Goal: Task Accomplishment & Management: Manage account settings

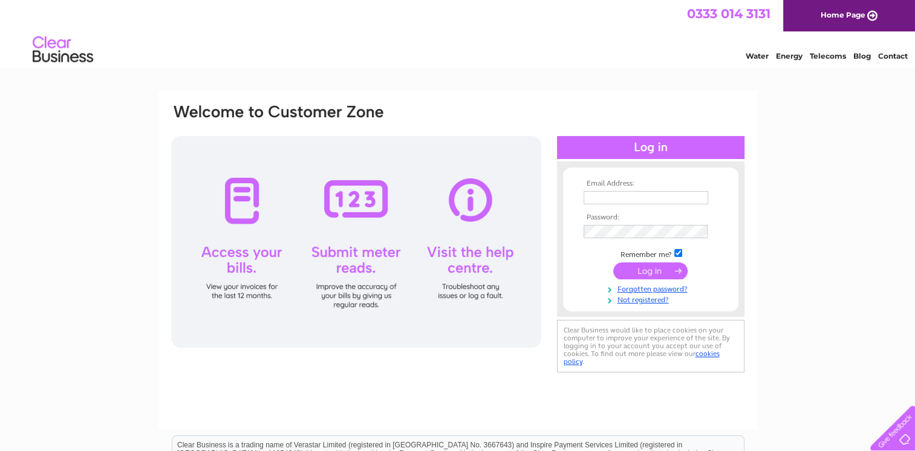
click at [603, 200] on input "text" at bounding box center [646, 197] width 125 height 13
type input "admin@htwdesign.co.uk"
click at [614, 263] on input "submit" at bounding box center [651, 271] width 74 height 17
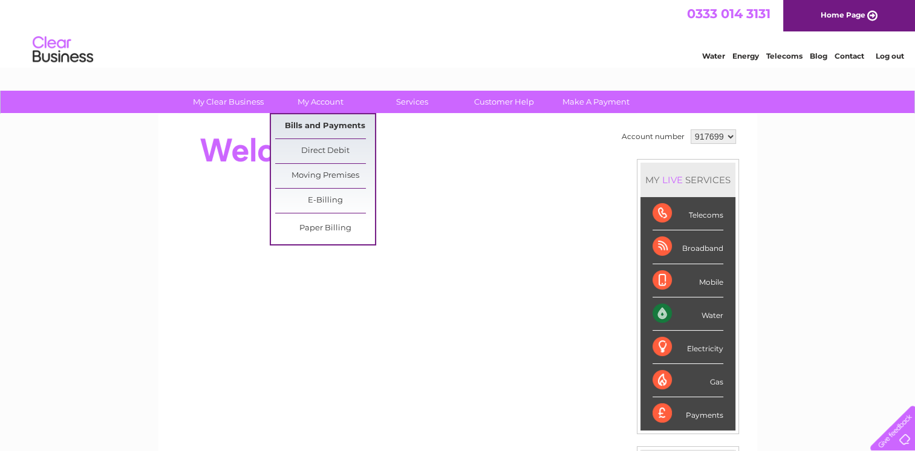
click at [317, 128] on link "Bills and Payments" at bounding box center [325, 126] width 100 height 24
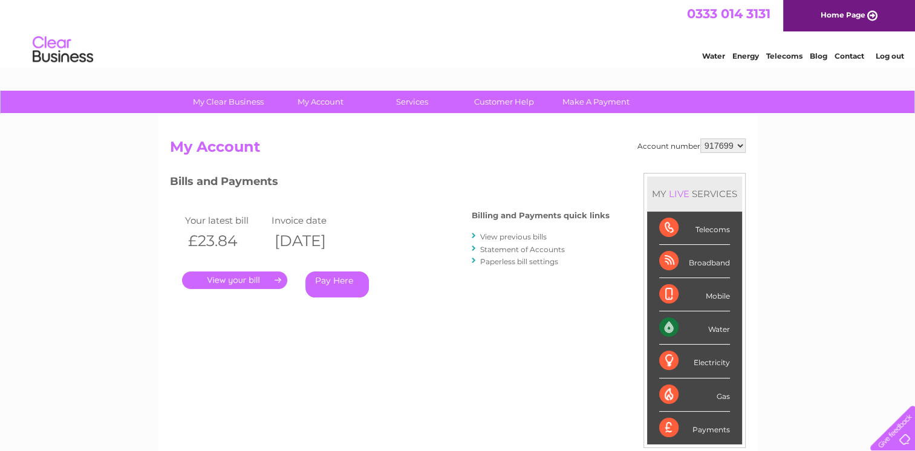
click at [241, 281] on link "." at bounding box center [234, 281] width 105 height 18
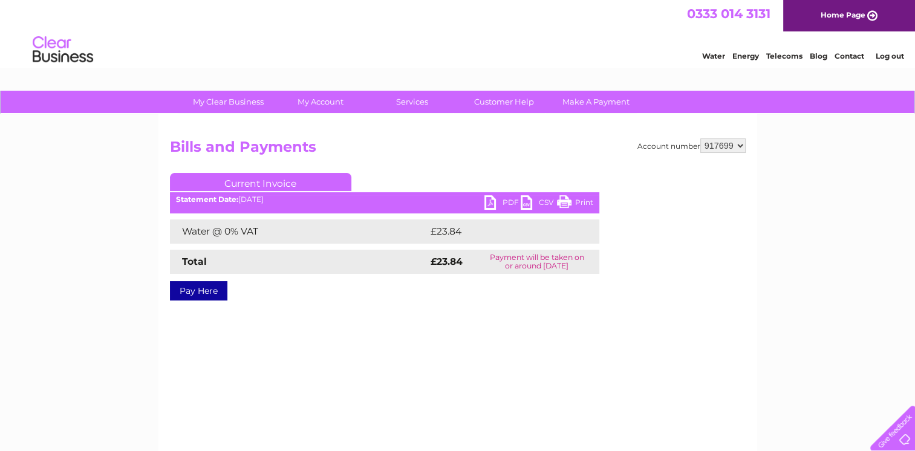
click at [490, 199] on link "PDF" at bounding box center [503, 204] width 36 height 18
